Goal: Transaction & Acquisition: Purchase product/service

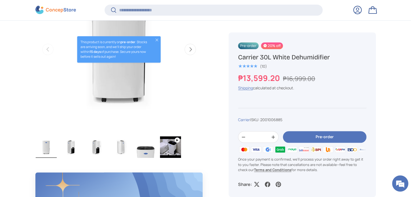
scroll to position [283, 0]
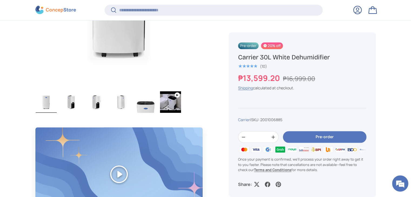
drag, startPoint x: 414, startPoint y: 14, endPoint x: 411, endPoint y: 46, distance: 31.4
click at [304, 136] on button "Pre-order" at bounding box center [324, 137] width 83 height 12
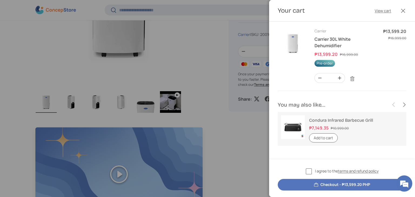
scroll to position [0, 0]
click at [405, 13] on button "Close" at bounding box center [403, 11] width 12 height 12
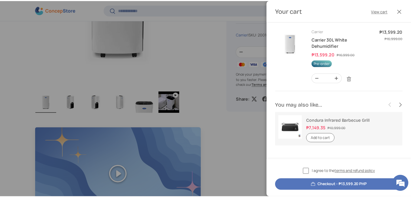
scroll to position [283, 0]
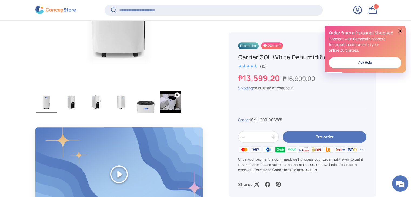
click at [371, 64] on link "Ask Help" at bounding box center [365, 62] width 72 height 11
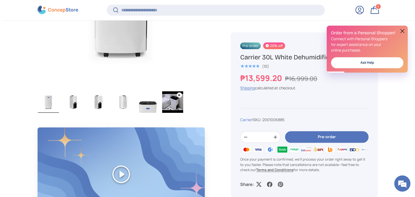
scroll to position [0, 0]
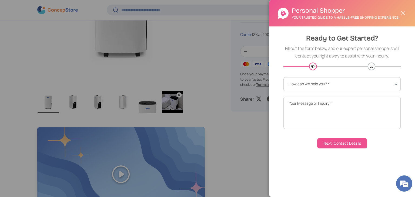
click at [399, 16] on button "Close" at bounding box center [403, 13] width 12 height 12
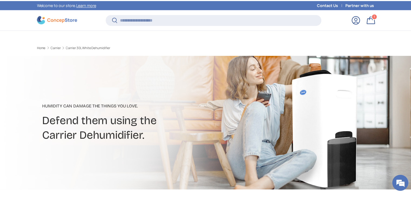
scroll to position [283, 0]
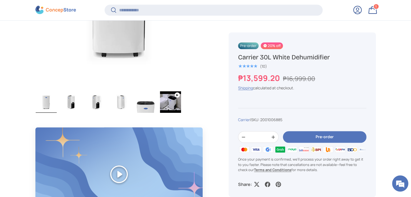
click at [376, 8] on span "1" at bounding box center [375, 6] width 1 height 4
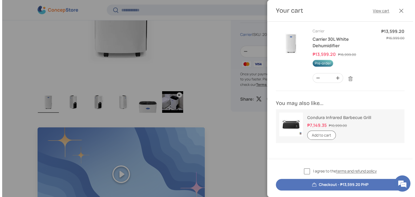
scroll to position [0, 0]
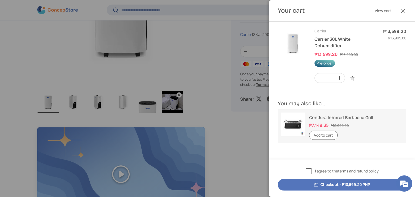
click at [347, 187] on button "Checkout - ₱13,599.20 PHP" at bounding box center [342, 185] width 129 height 12
click at [309, 173] on label "I agree to the terms and refund policy" at bounding box center [342, 171] width 73 height 6
click at [321, 185] on button "Checkout - ₱13,599.20 PHP" at bounding box center [342, 185] width 129 height 12
